Goal: Check status: Check status

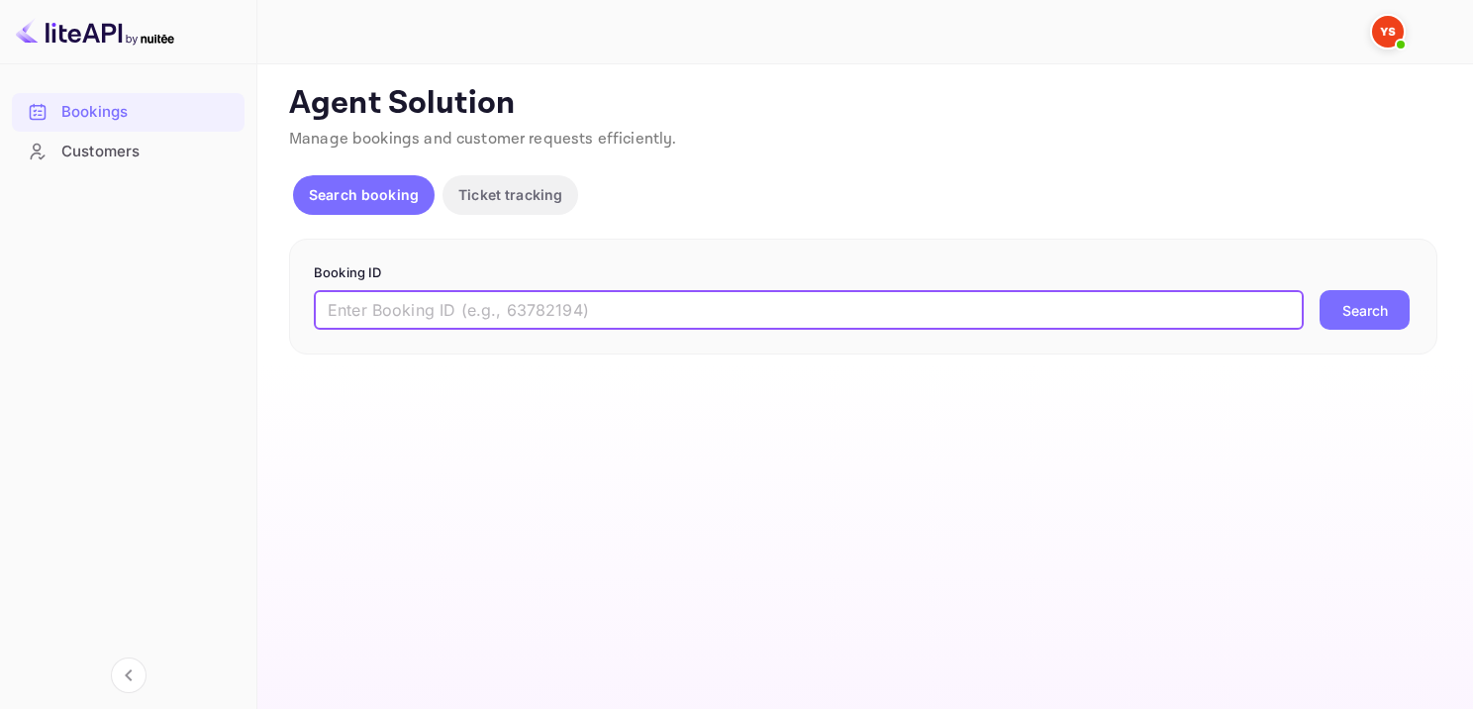
click at [610, 305] on input "text" at bounding box center [809, 310] width 990 height 40
type input "8968209"
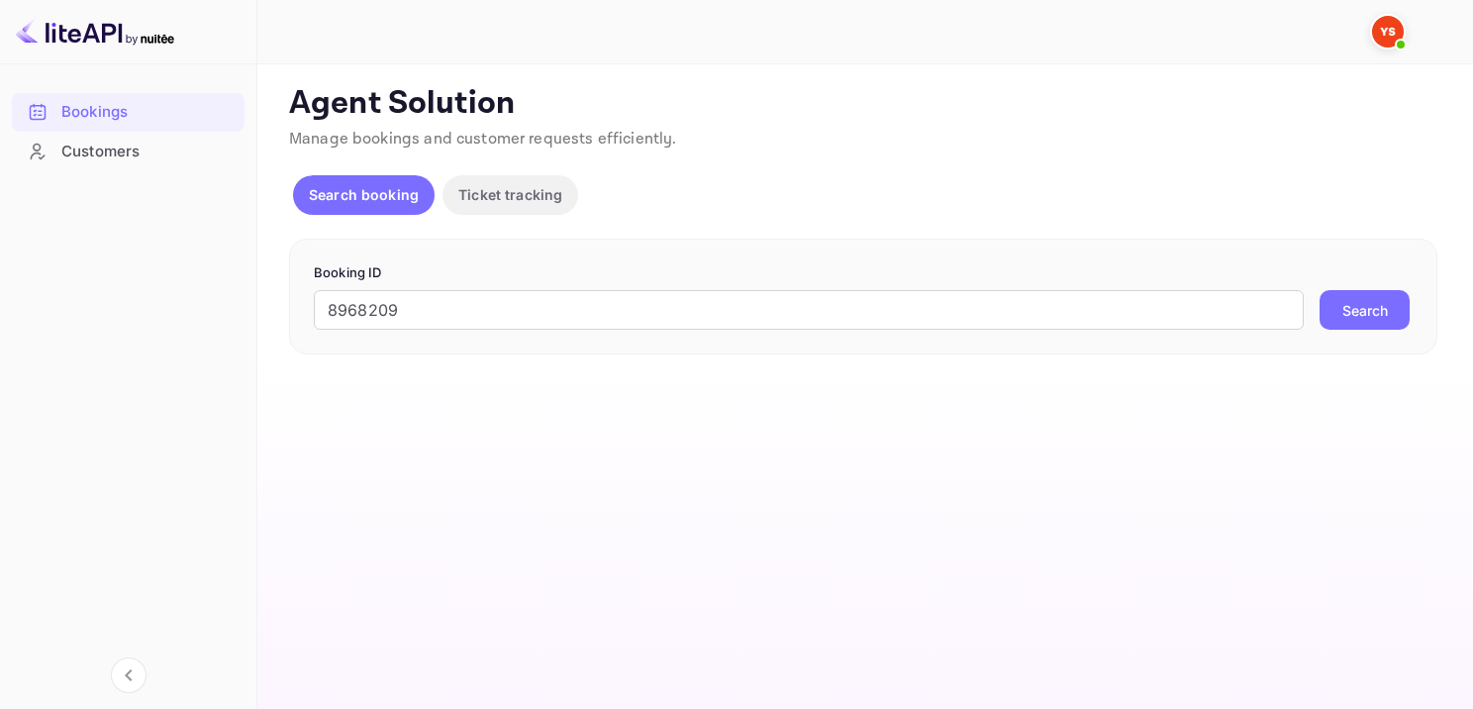
click at [1386, 303] on button "Search" at bounding box center [1365, 310] width 90 height 40
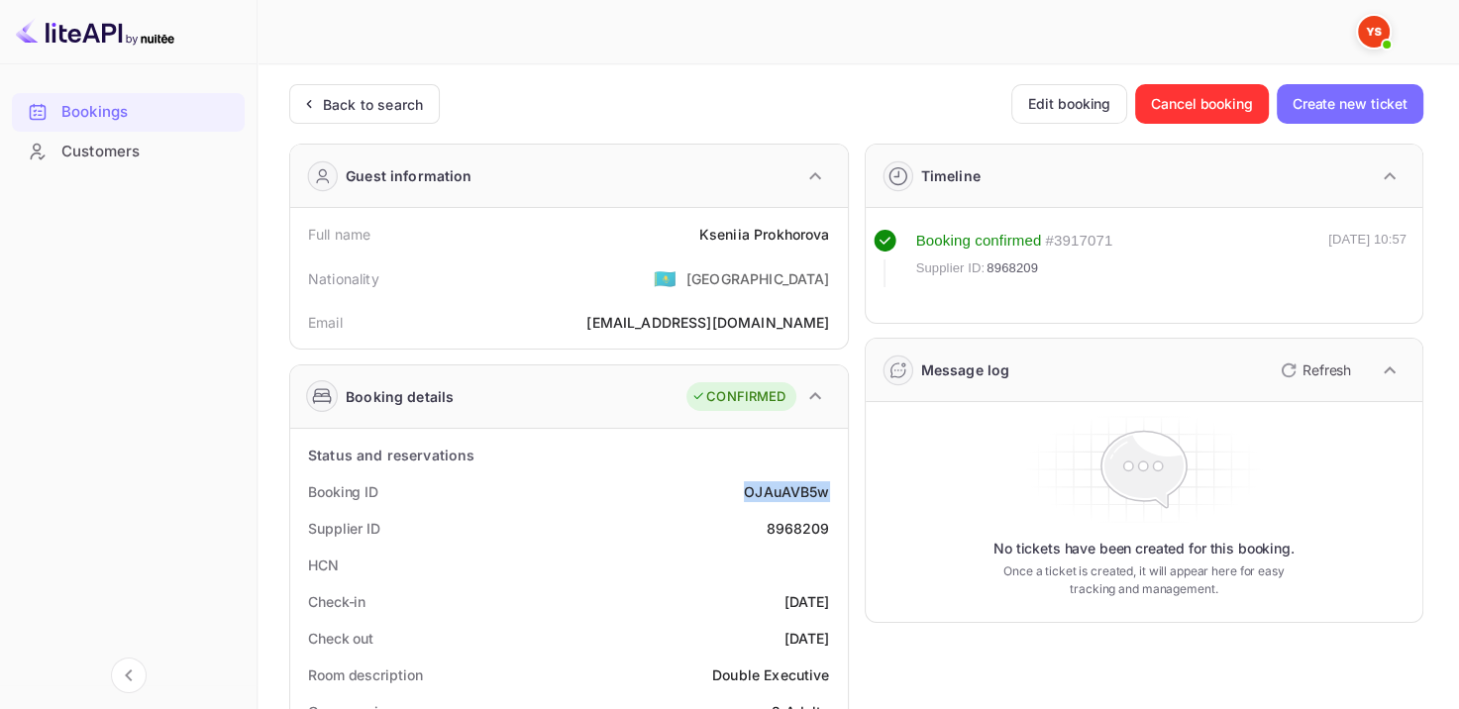
drag, startPoint x: 740, startPoint y: 487, endPoint x: 844, endPoint y: 482, distance: 104.1
click at [836, 485] on div "Booking ID OJAuAVB5w" at bounding box center [569, 491] width 542 height 37
copy div "OJAuAVB5w"
drag, startPoint x: 689, startPoint y: 238, endPoint x: 844, endPoint y: 229, distance: 154.7
click at [844, 229] on div "Full name Kseniia Prokhorova Nationality 🇰🇿 Kazakhstan Email prohorova163@yande…" at bounding box center [568, 278] width 557 height 141
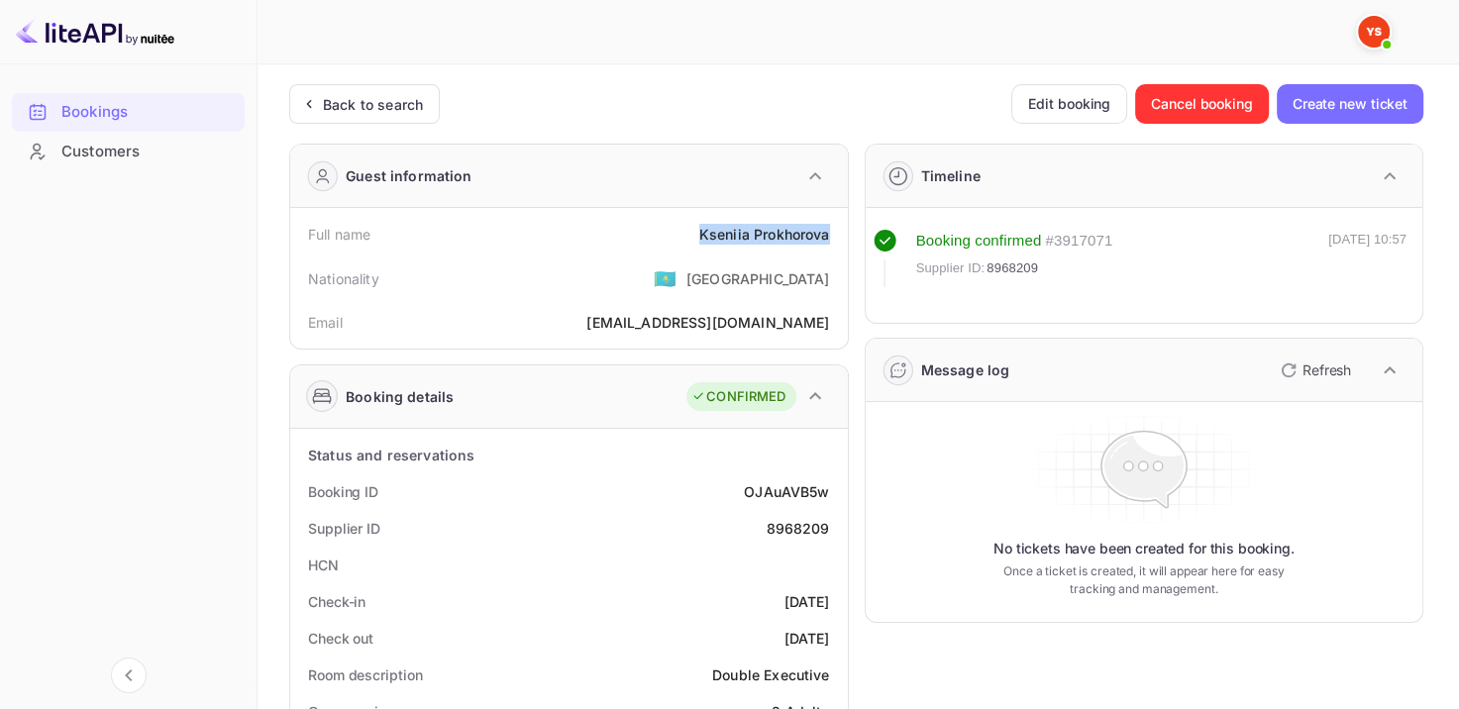
copy div "Kseniia Prokhorova"
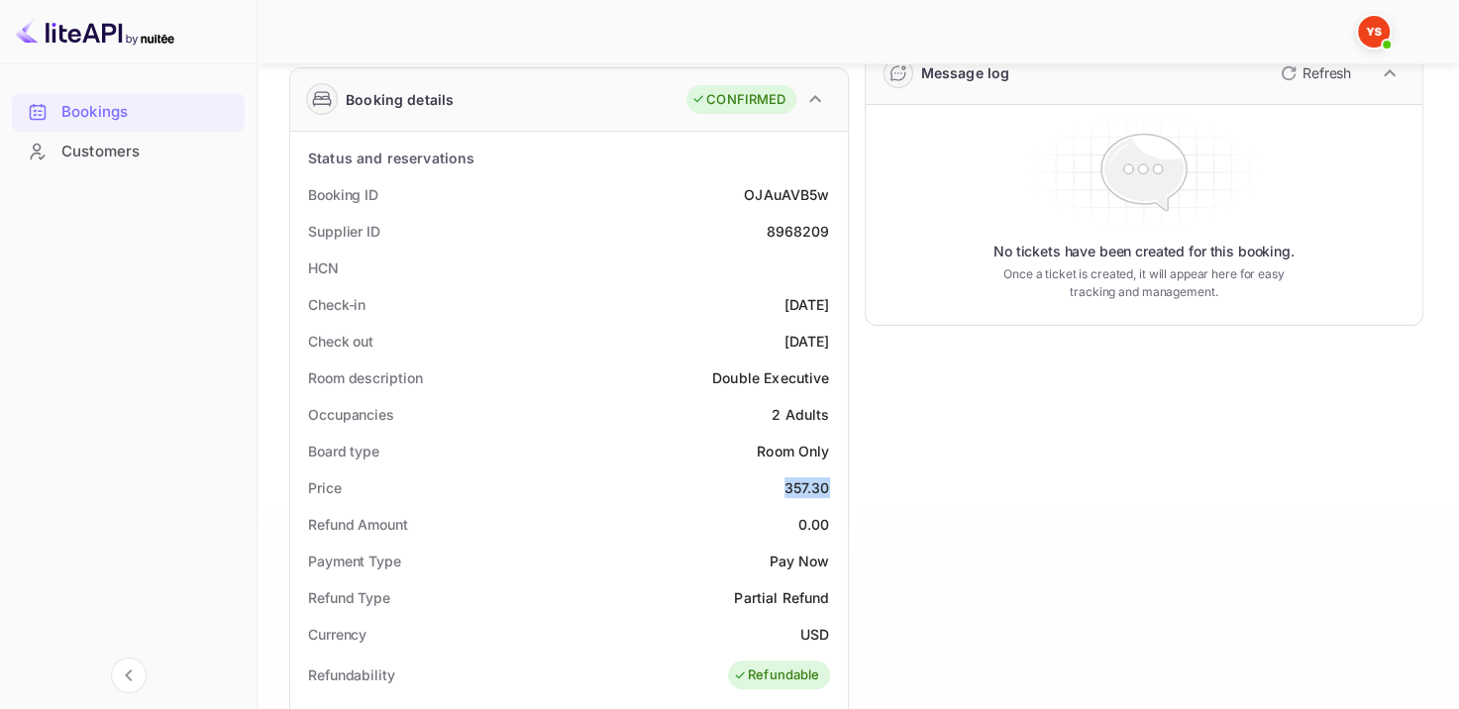
drag, startPoint x: 776, startPoint y: 491, endPoint x: 832, endPoint y: 468, distance: 59.9
click at [832, 469] on div "Price 357.30" at bounding box center [569, 487] width 542 height 37
copy div "357.30"
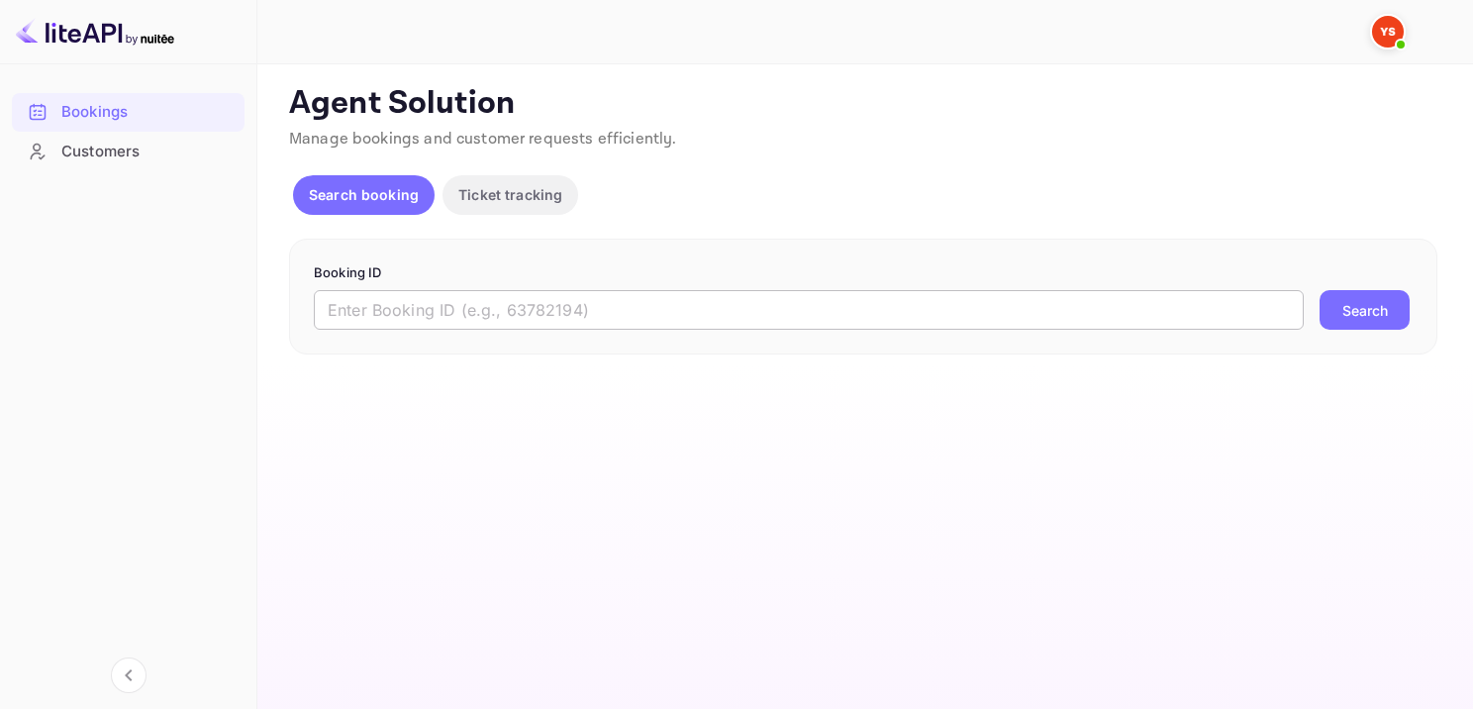
click at [653, 309] on input "text" at bounding box center [809, 310] width 990 height 40
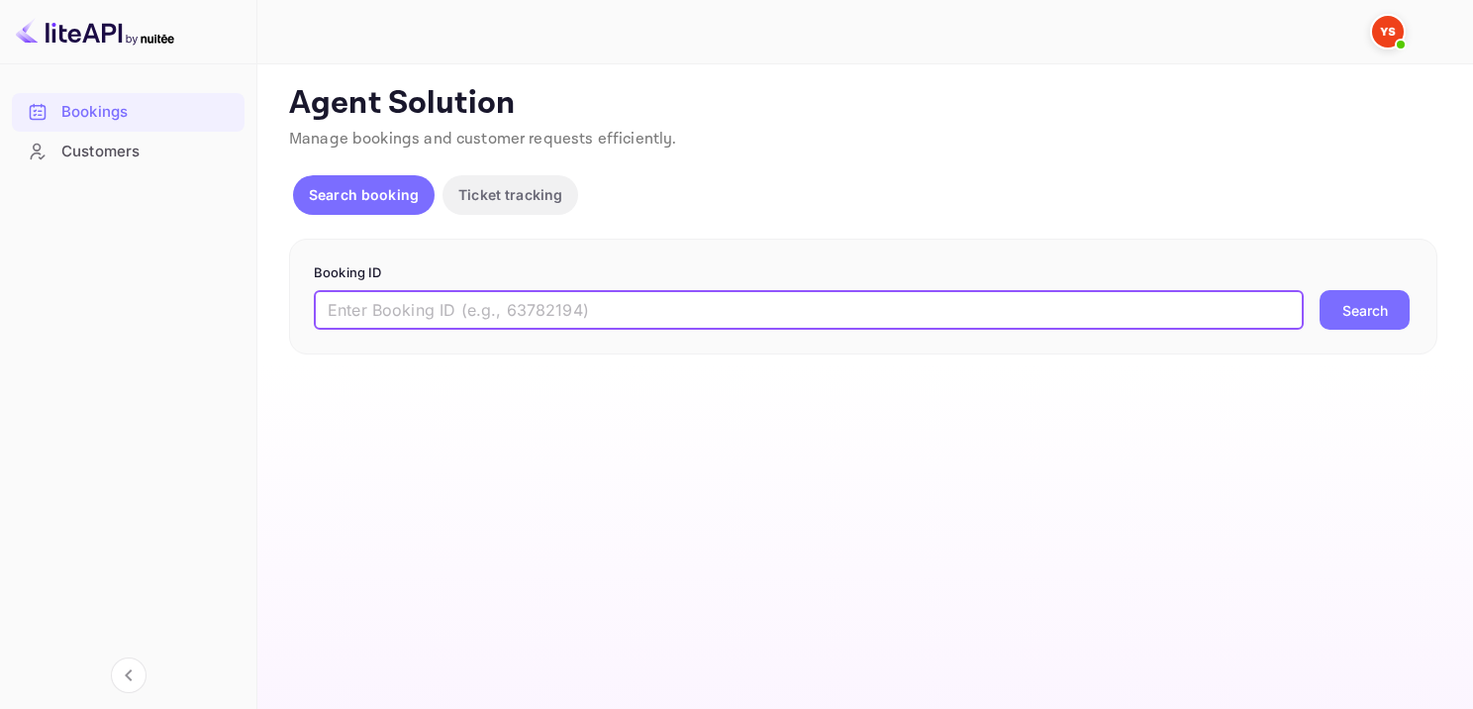
paste input "9835137"
type input "9835137"
click at [1380, 300] on button "Search" at bounding box center [1365, 310] width 90 height 40
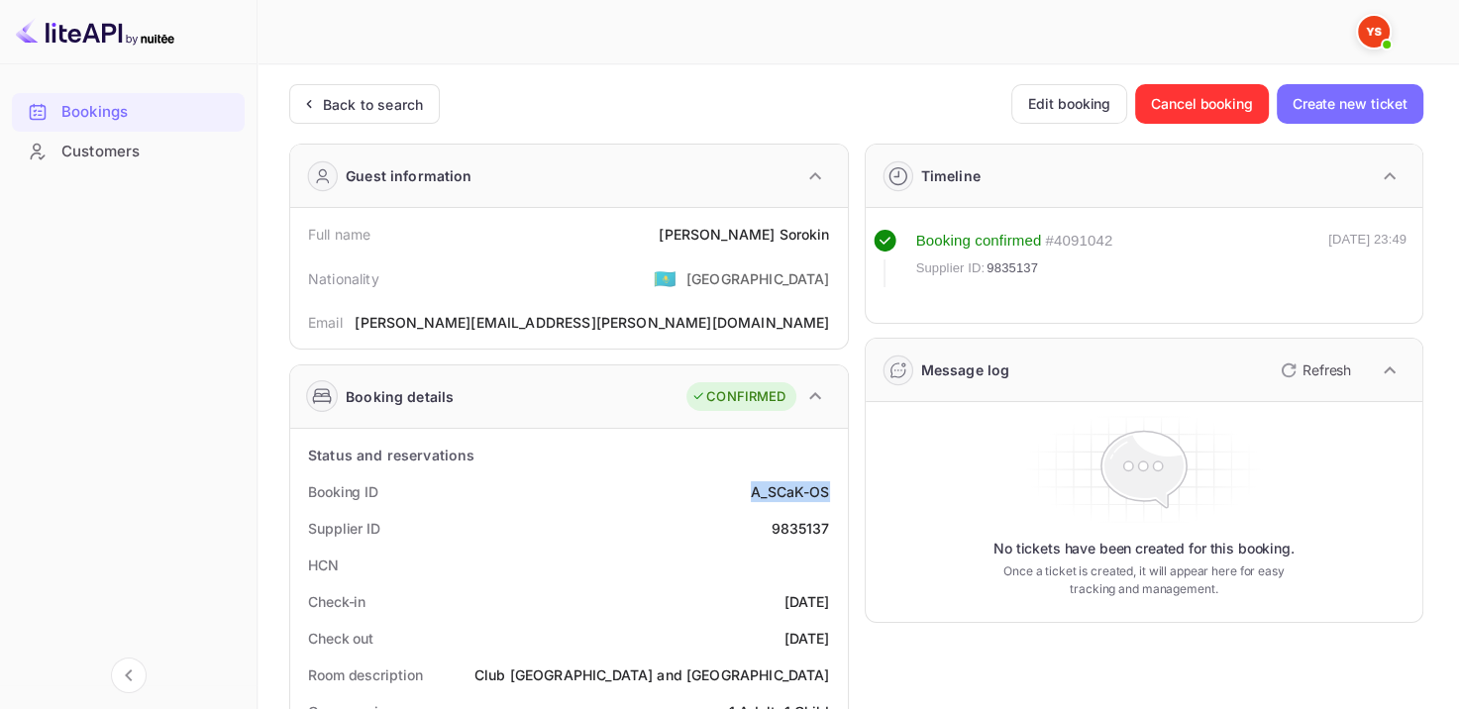
drag, startPoint x: 745, startPoint y: 494, endPoint x: 836, endPoint y: 492, distance: 91.1
click at [834, 492] on div "Booking ID A_SCaK-OS" at bounding box center [569, 491] width 542 height 37
copy div "A_SCaK-OS"
drag, startPoint x: 710, startPoint y: 241, endPoint x: 842, endPoint y: 242, distance: 131.7
click at [842, 242] on div "Full name Andrei Sorokin Nationality 🇰🇿 Kazakhstan Email Andrey.Sorokin@bk.ru" at bounding box center [568, 278] width 557 height 141
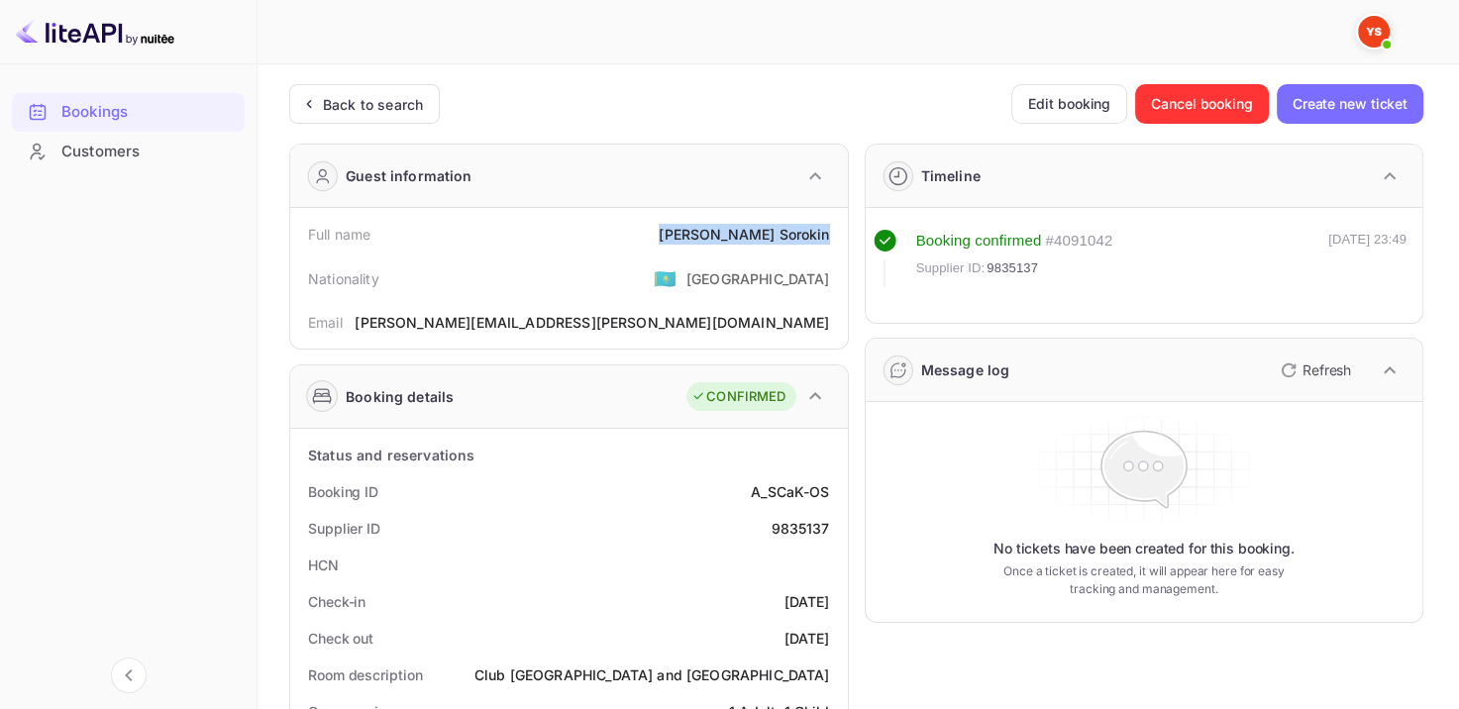
copy div "Andrei Sorokin"
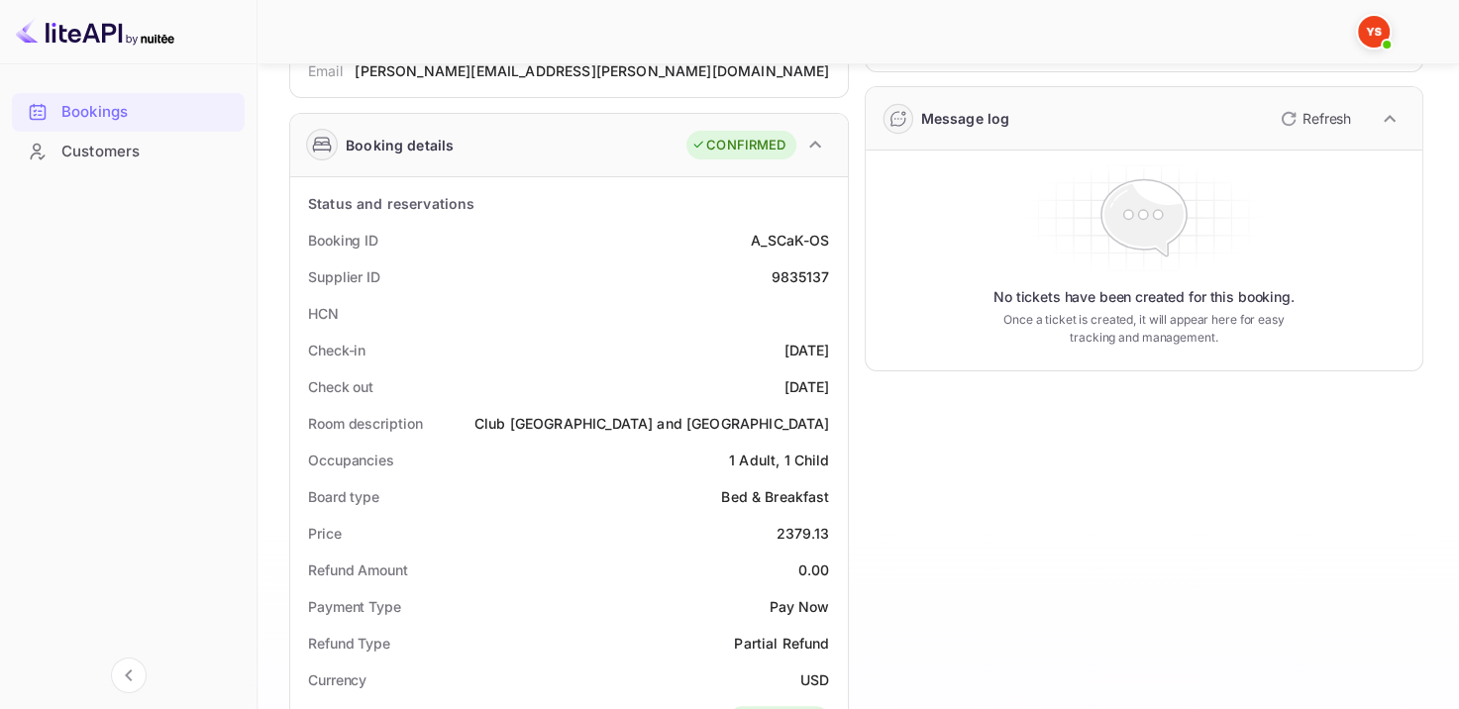
scroll to position [297, 0]
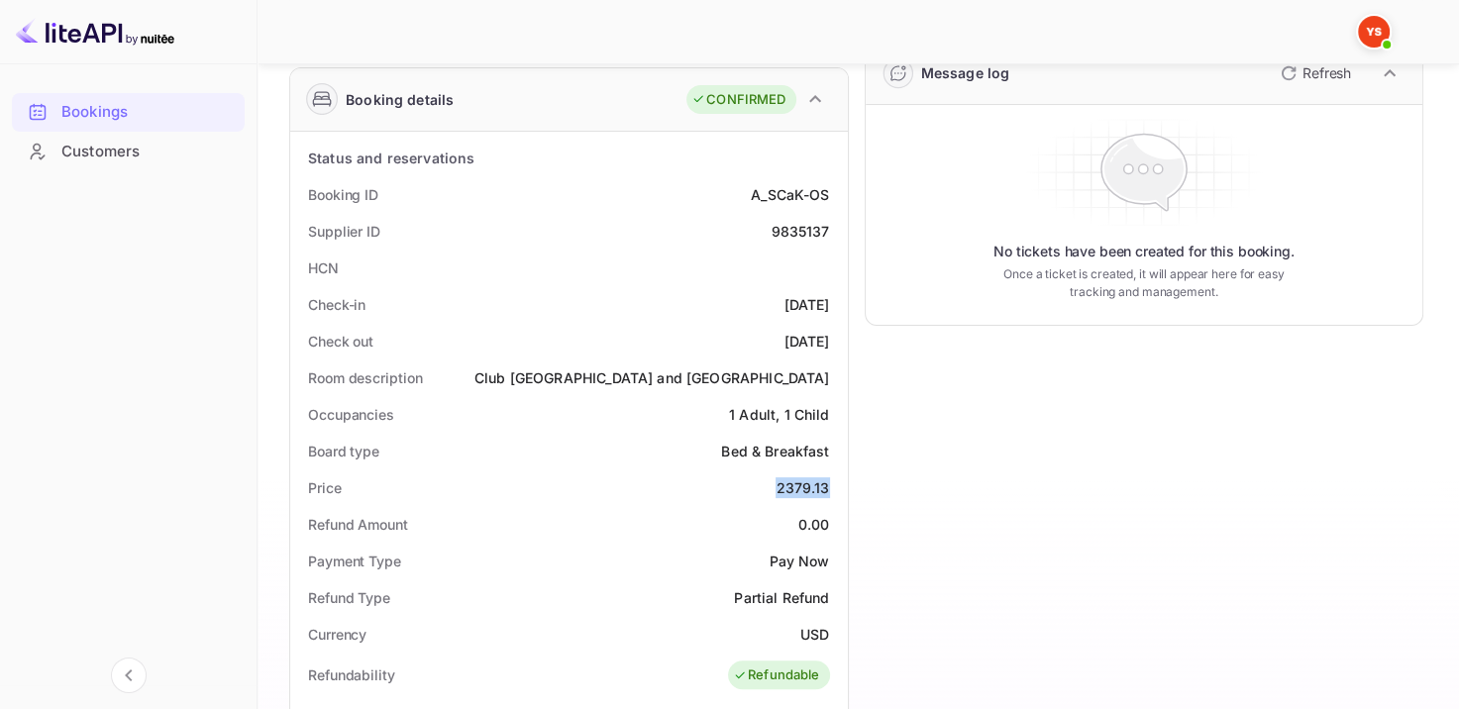
drag, startPoint x: 780, startPoint y: 483, endPoint x: 825, endPoint y: 483, distance: 44.6
click at [825, 483] on div "2379.13" at bounding box center [801, 487] width 53 height 21
copy div "2379.13"
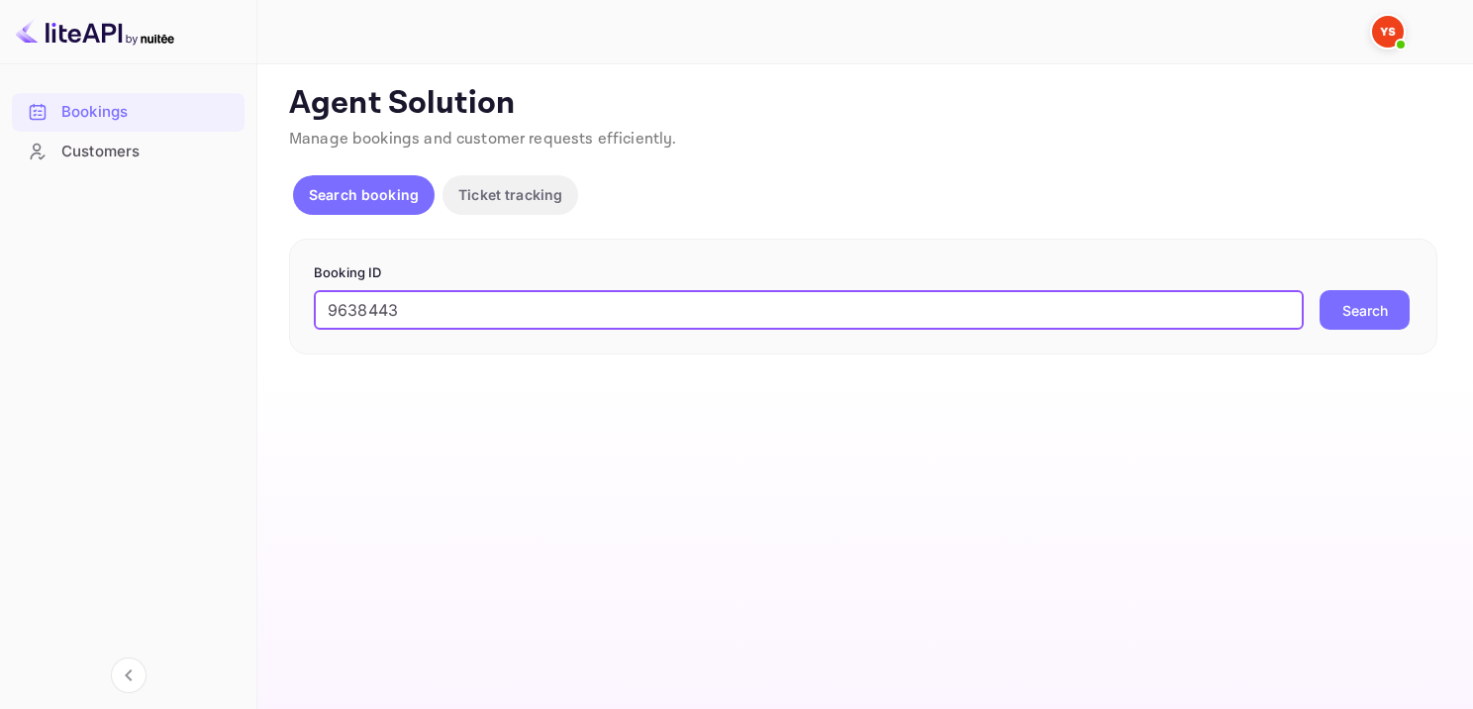
type input "9638443"
click at [1353, 326] on button "Search" at bounding box center [1365, 310] width 90 height 40
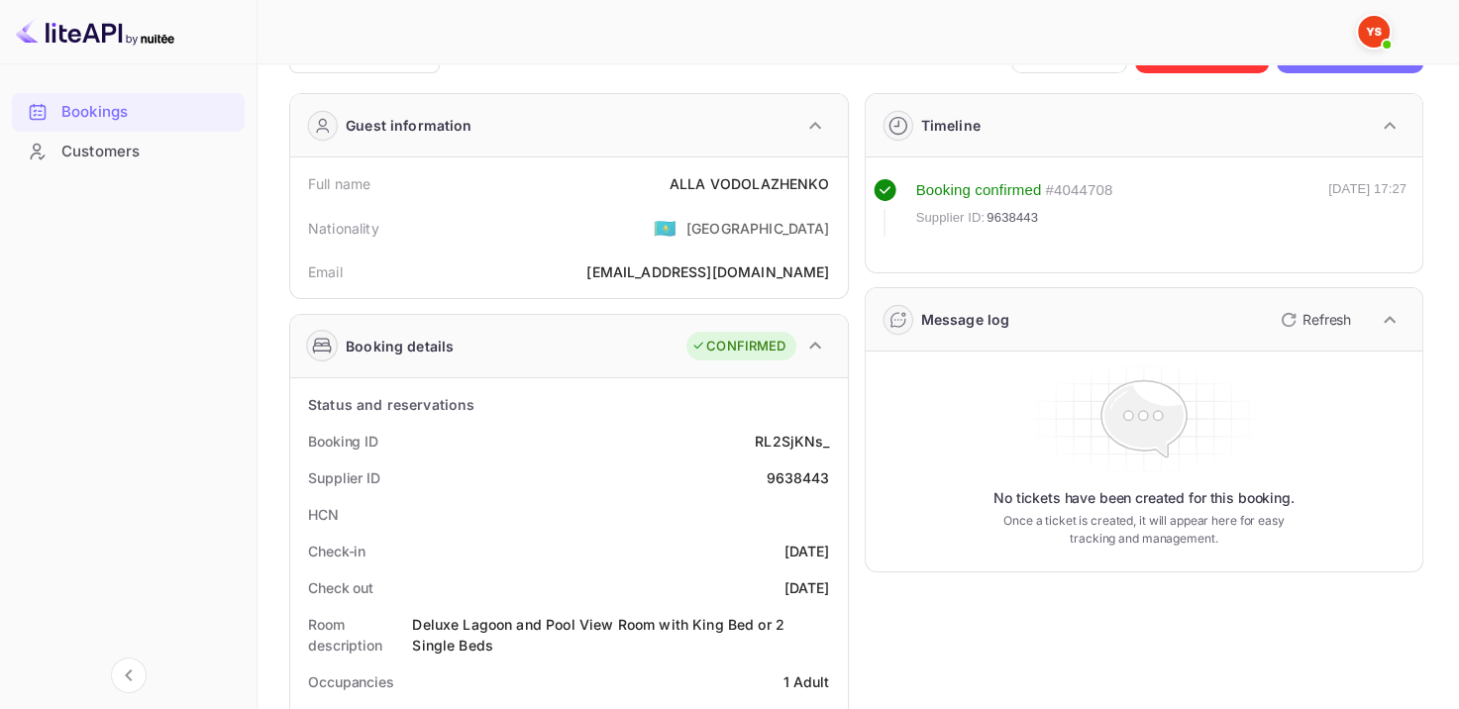
scroll to position [99, 0]
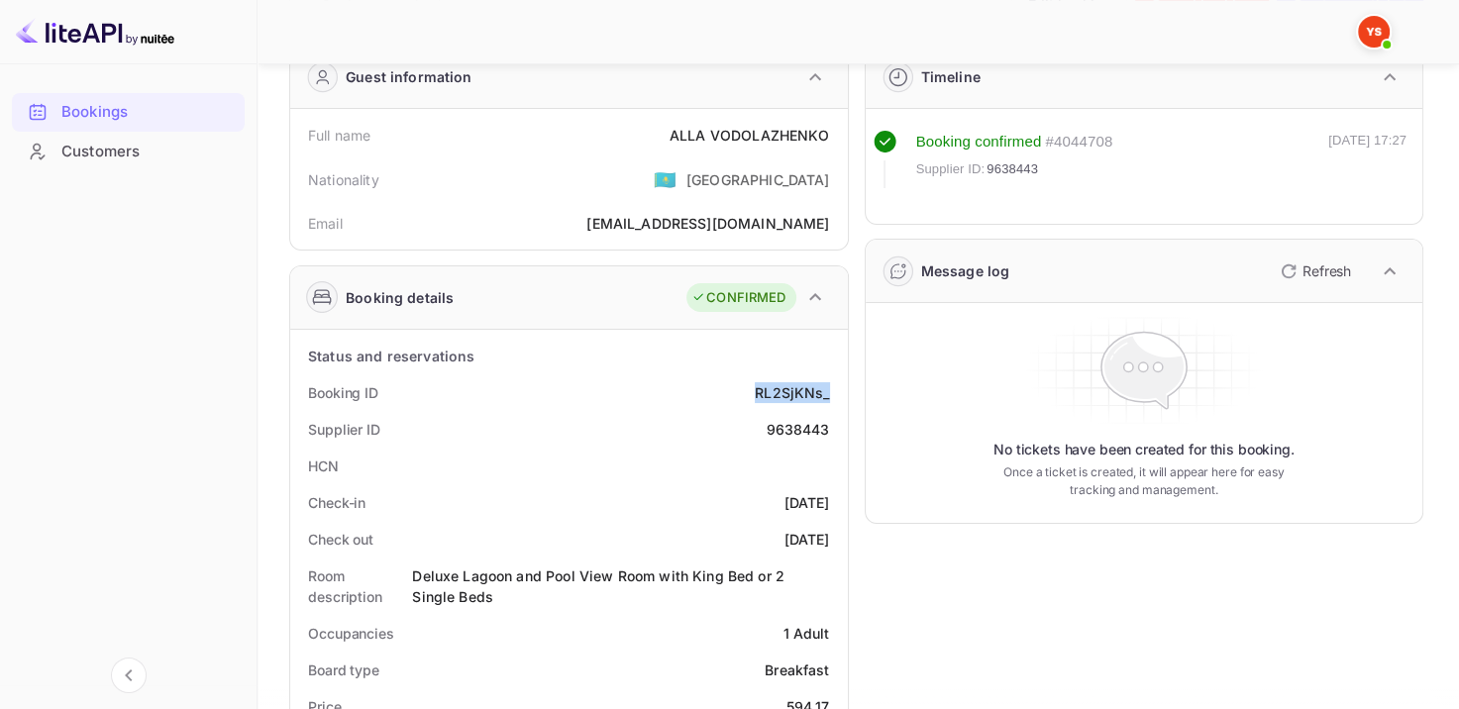
drag, startPoint x: 751, startPoint y: 383, endPoint x: 840, endPoint y: 384, distance: 89.1
copy div "RL2SjKNs_"
drag, startPoint x: 657, startPoint y: 139, endPoint x: 827, endPoint y: 136, distance: 169.3
click at [827, 136] on div "Full name [PERSON_NAME]" at bounding box center [569, 135] width 542 height 37
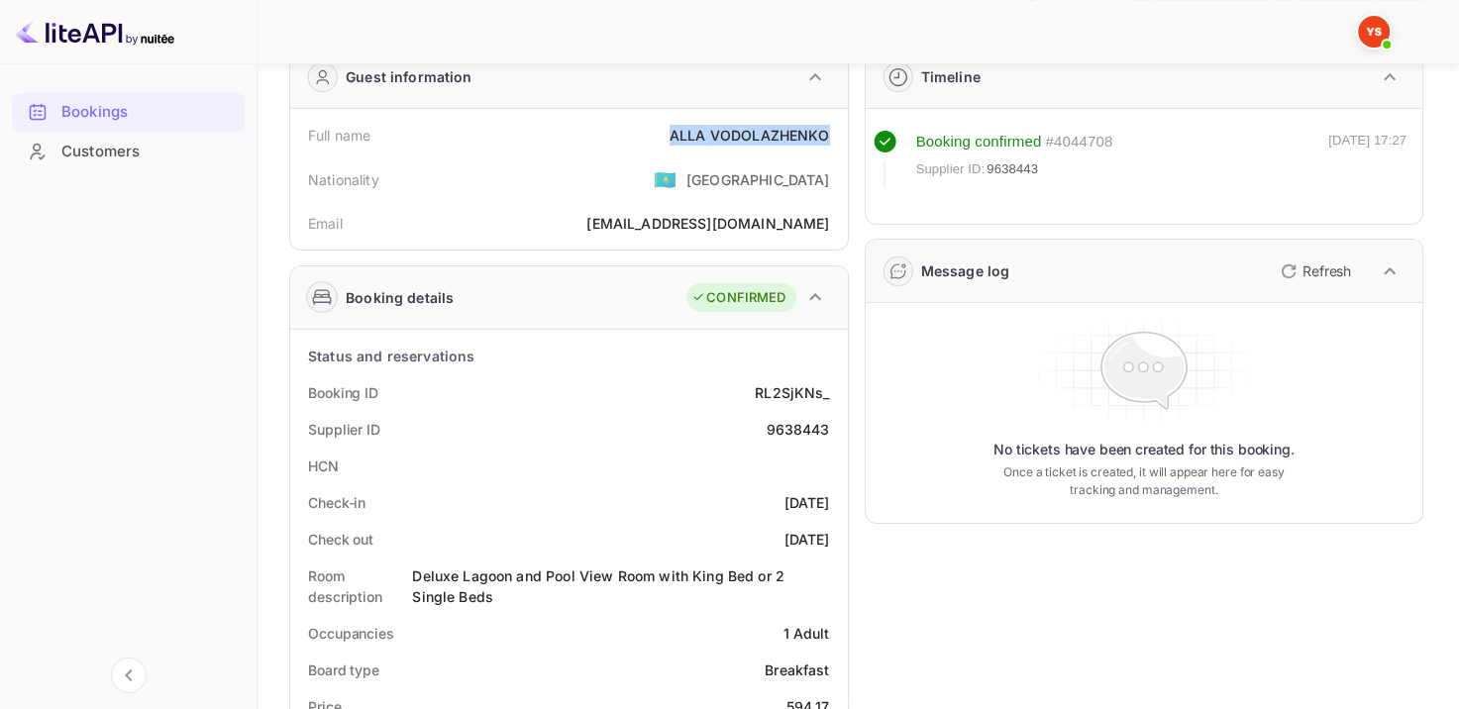
copy div "ALLA VODOLAZHENKO"
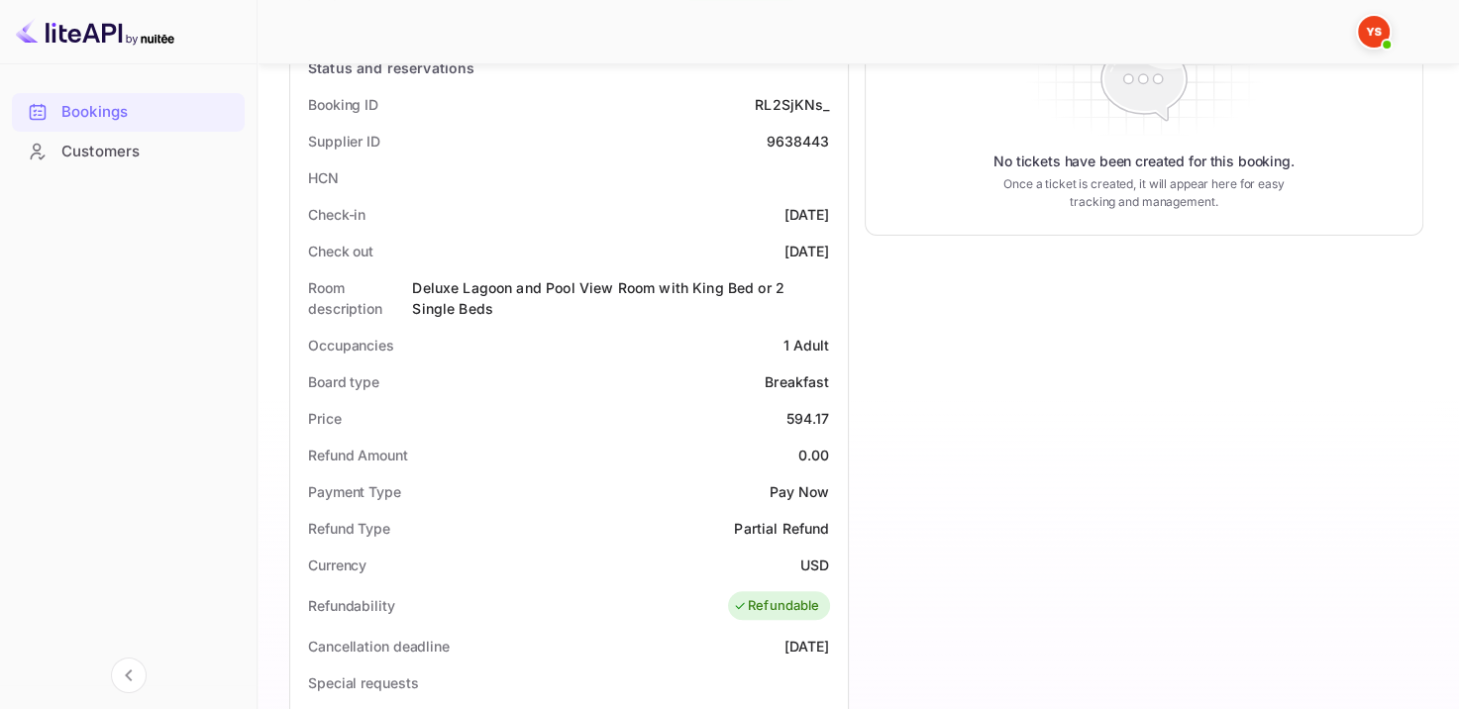
scroll to position [495, 0]
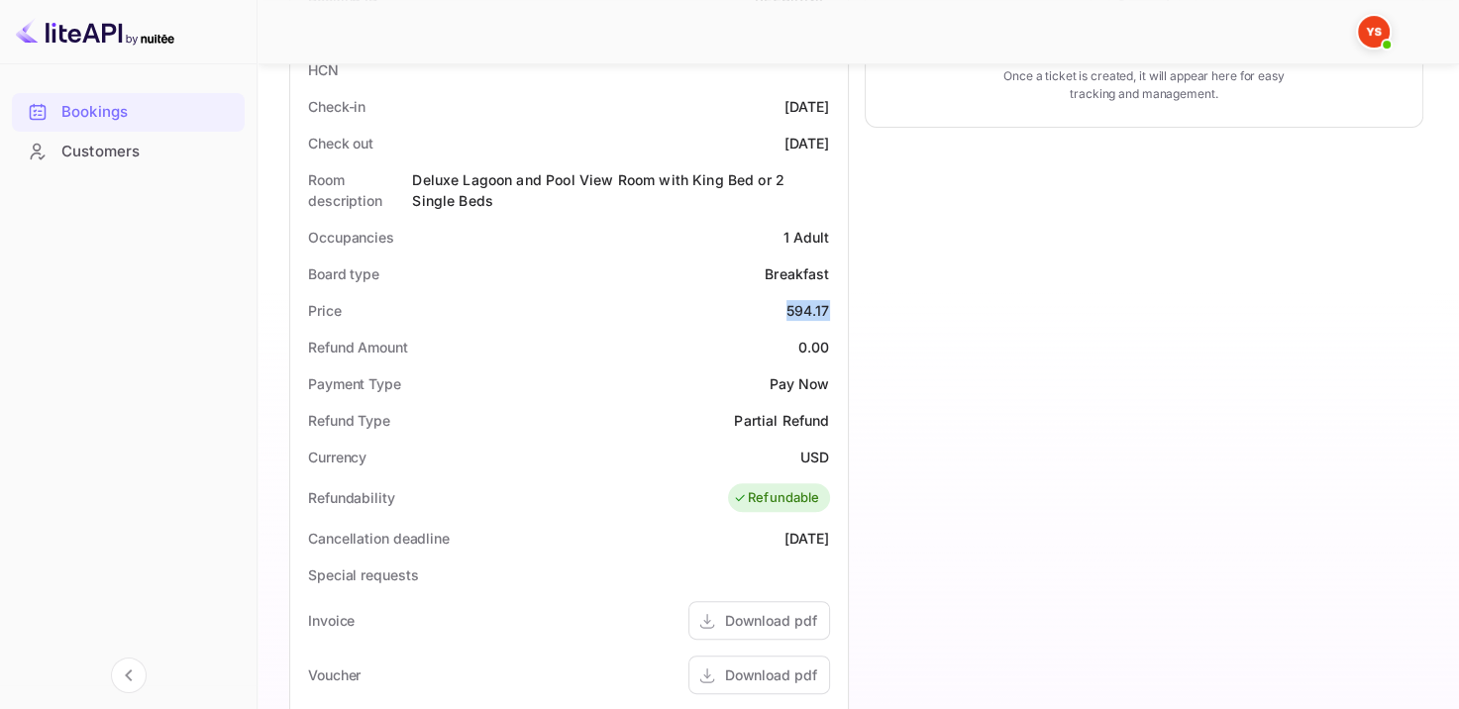
drag, startPoint x: 777, startPoint y: 308, endPoint x: 838, endPoint y: 301, distance: 60.8
click at [832, 302] on div "Price 594.17" at bounding box center [569, 310] width 542 height 37
copy div "594.17"
